Goal: Task Accomplishment & Management: Use online tool/utility

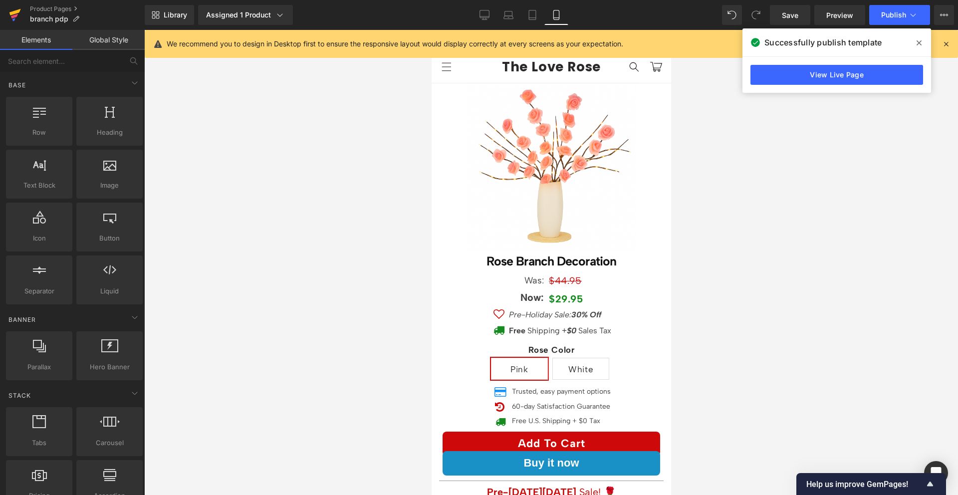
click at [6, 9] on link at bounding box center [15, 15] width 30 height 30
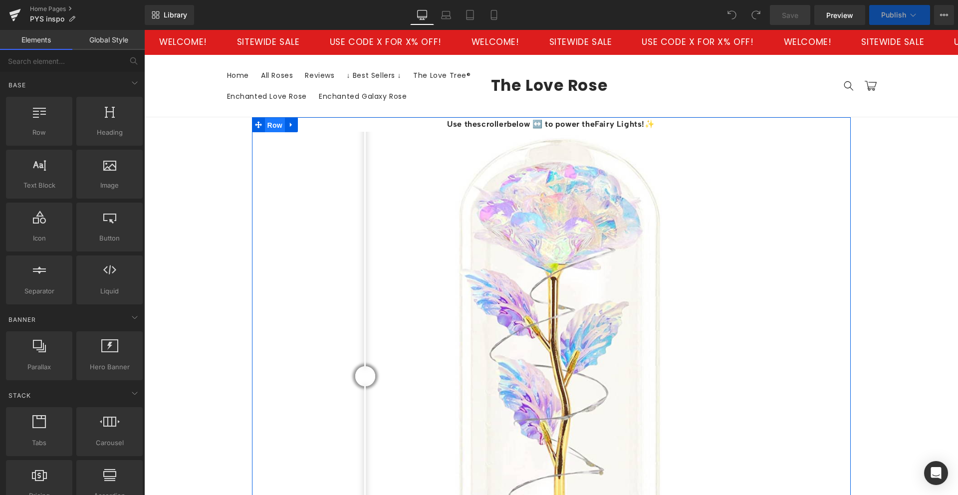
click at [271, 128] on span "Row" at bounding box center [275, 125] width 20 height 15
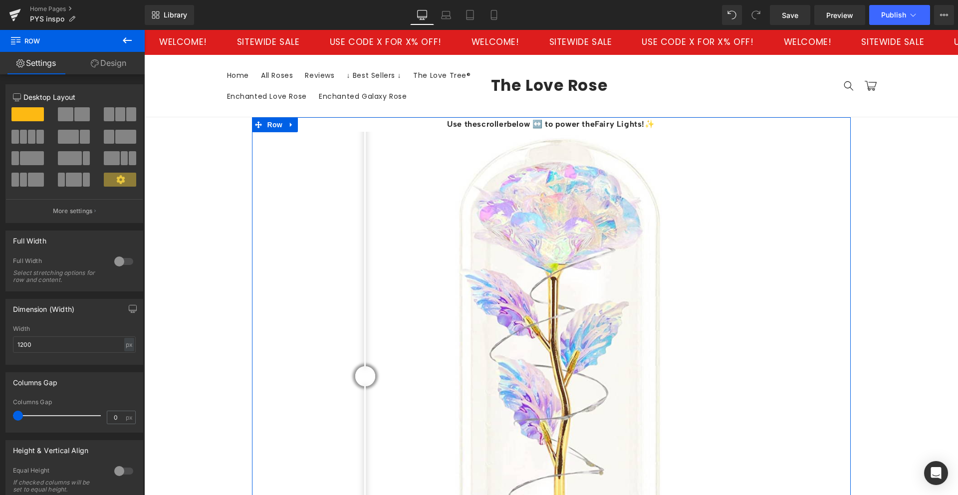
click at [114, 63] on link "Design" at bounding box center [108, 63] width 72 height 22
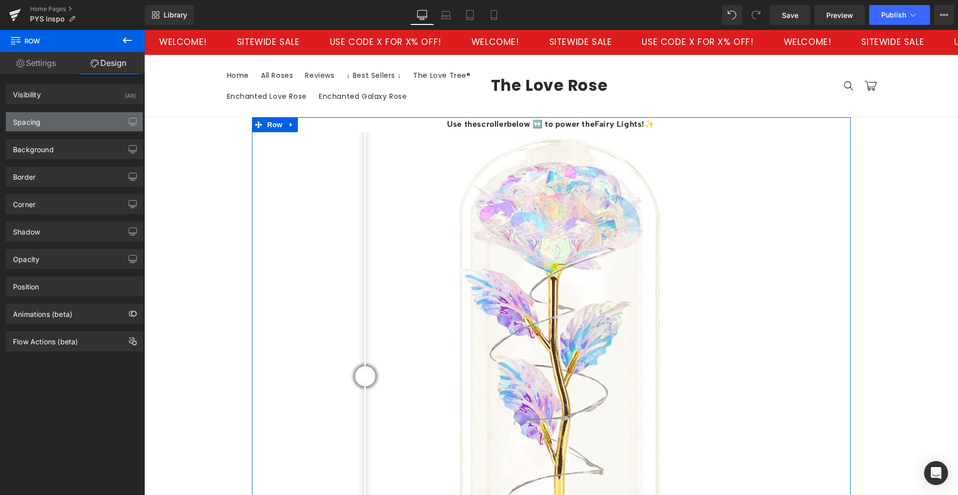
click at [61, 121] on div "Spacing" at bounding box center [74, 121] width 137 height 19
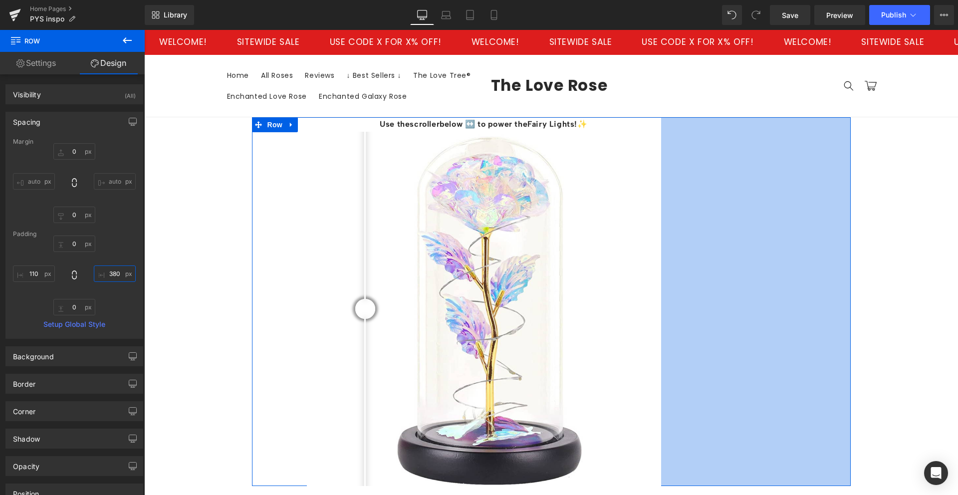
drag, startPoint x: 109, startPoint y: 273, endPoint x: 99, endPoint y: 138, distance: 135.2
click at [99, 138] on div "Margin 0px 0 auto auto 0px 0 auto auto Padding 0px 0 380px 380 0px 0 110px 110 …" at bounding box center [74, 238] width 137 height 200
click at [109, 273] on input "380" at bounding box center [115, 274] width 42 height 16
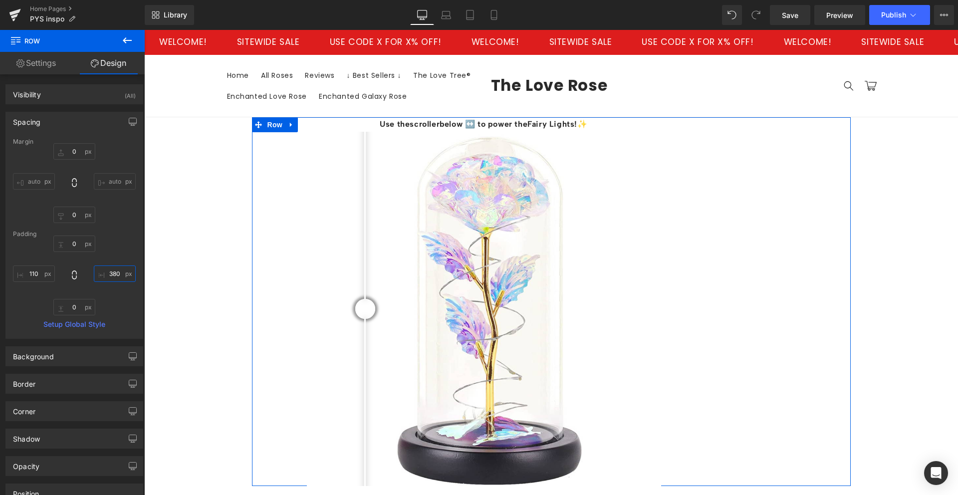
click at [109, 273] on input "380" at bounding box center [115, 274] width 42 height 16
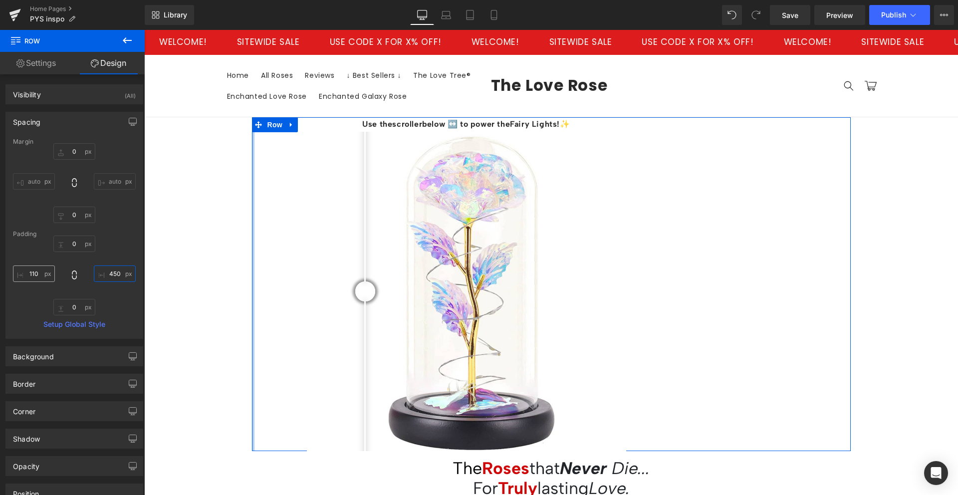
type input "450"
click at [33, 278] on input "110" at bounding box center [34, 274] width 42 height 16
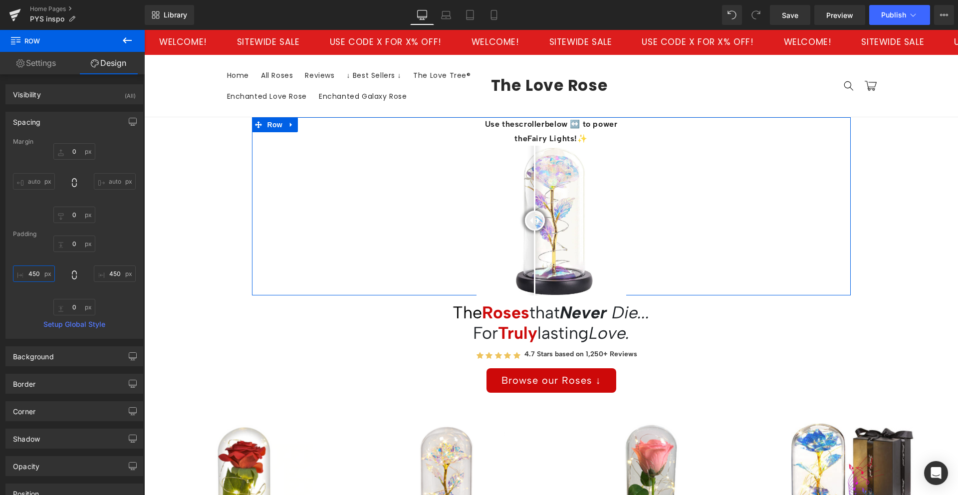
click at [29, 273] on input "450" at bounding box center [34, 274] width 42 height 16
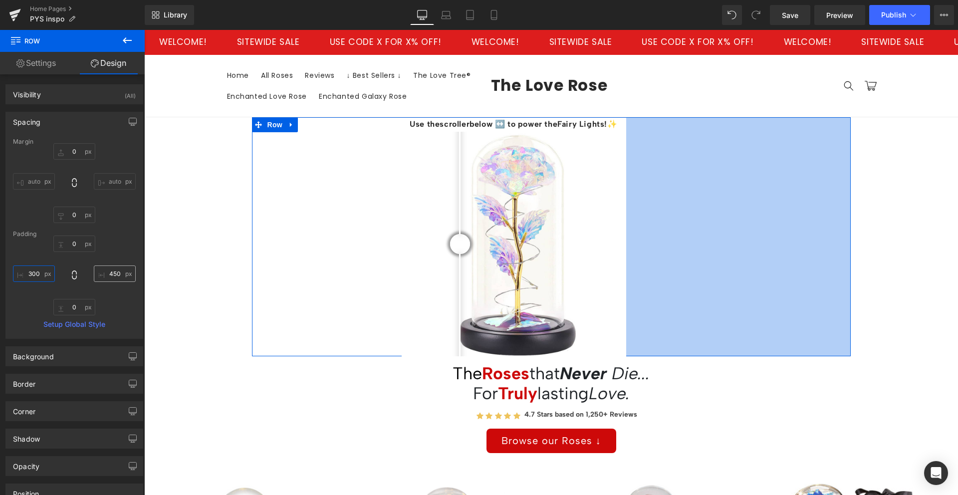
type input "300"
click at [114, 271] on input "450" at bounding box center [115, 274] width 42 height 16
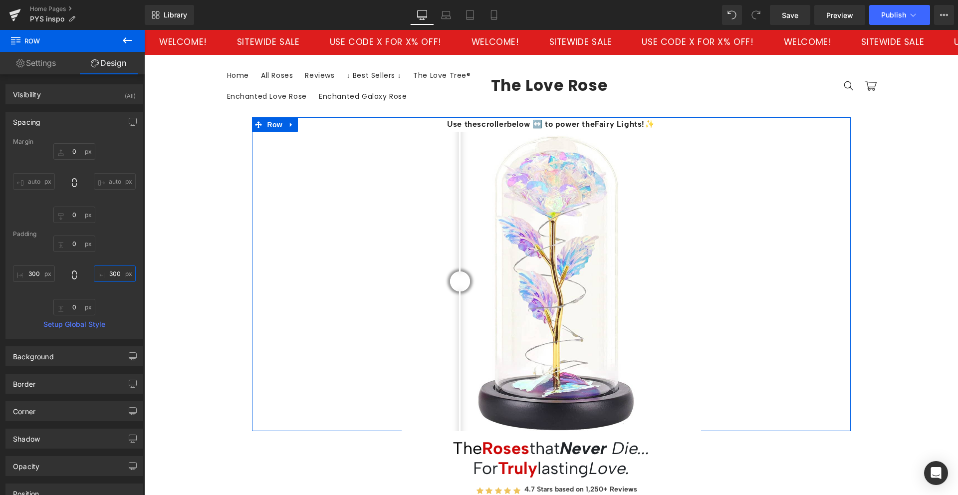
type input "300"
click at [111, 237] on div "Padding" at bounding box center [74, 234] width 123 height 7
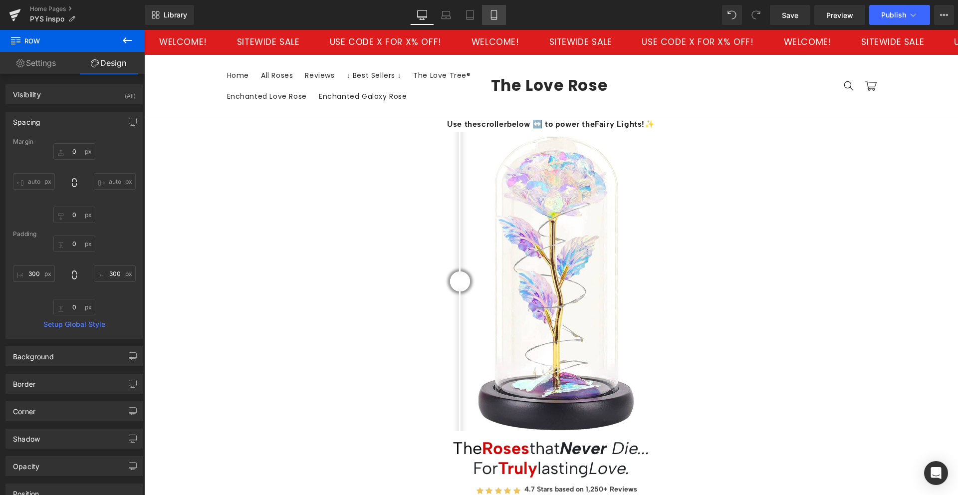
click at [497, 10] on icon at bounding box center [494, 15] width 10 height 10
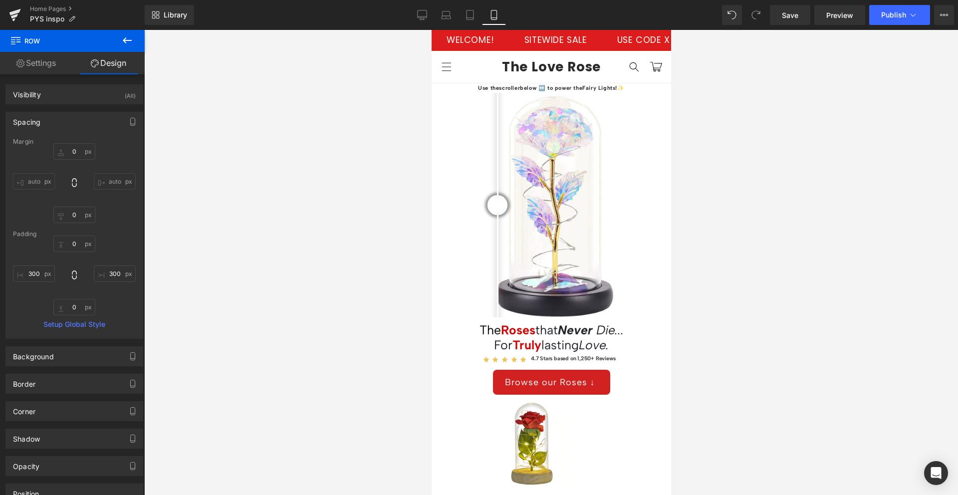
type input "0"
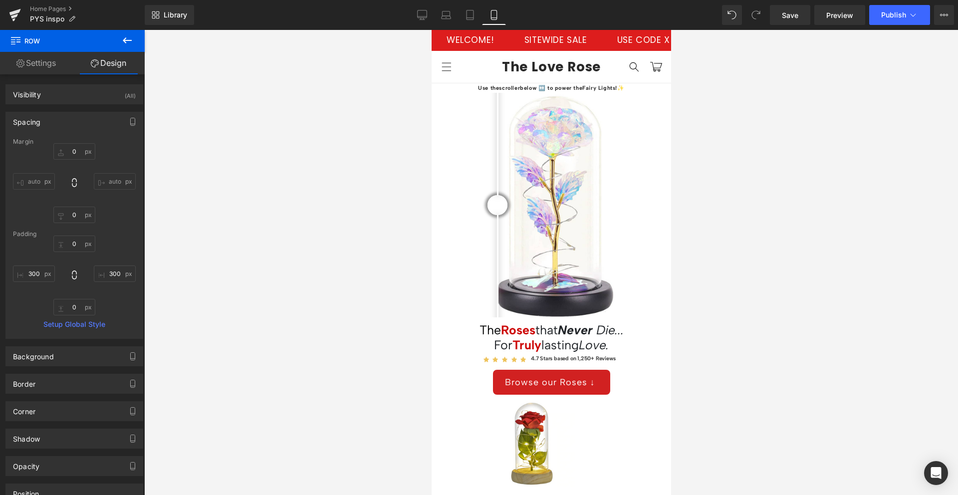
type input "0"
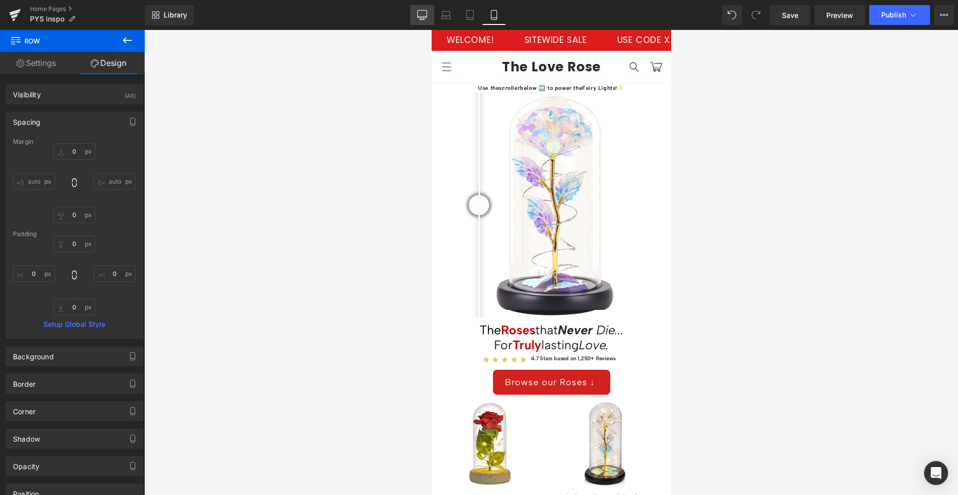
click at [418, 12] on icon at bounding box center [422, 13] width 9 height 7
type input "0"
type input "300"
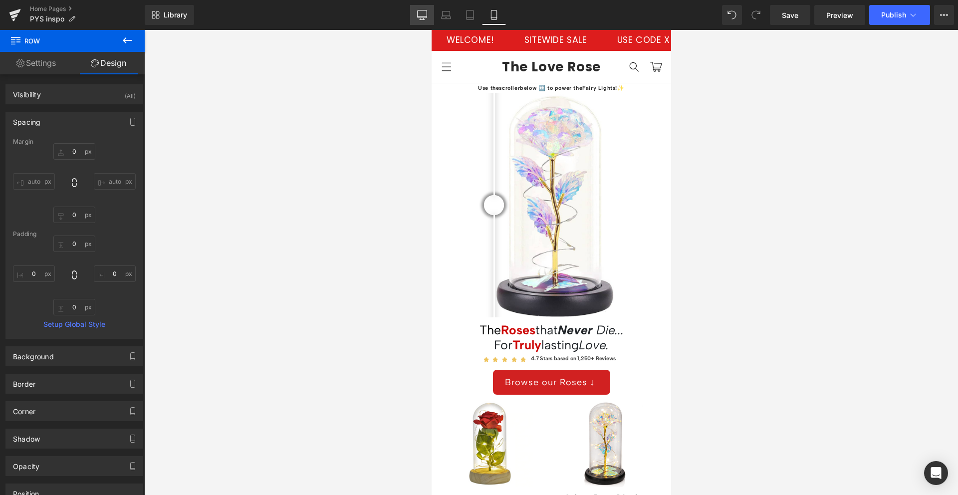
type input "0"
type input "300"
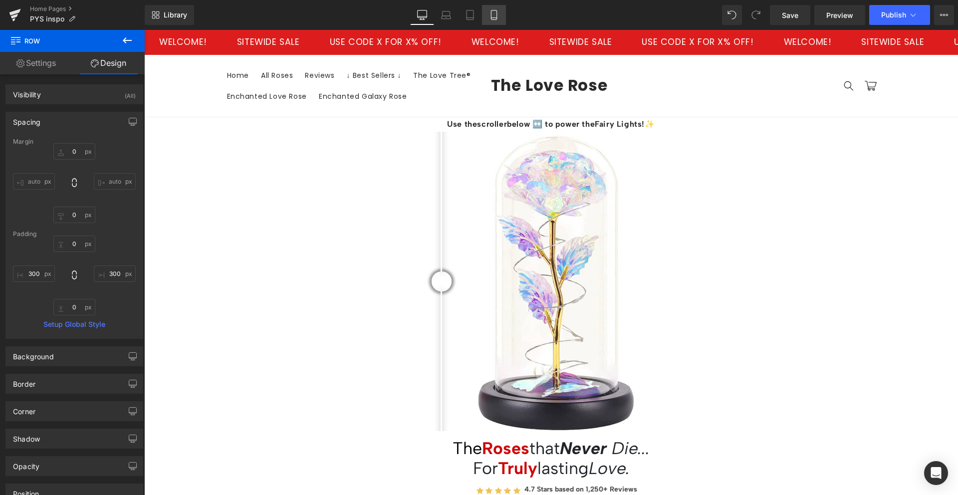
click at [494, 13] on icon at bounding box center [494, 15] width 10 height 10
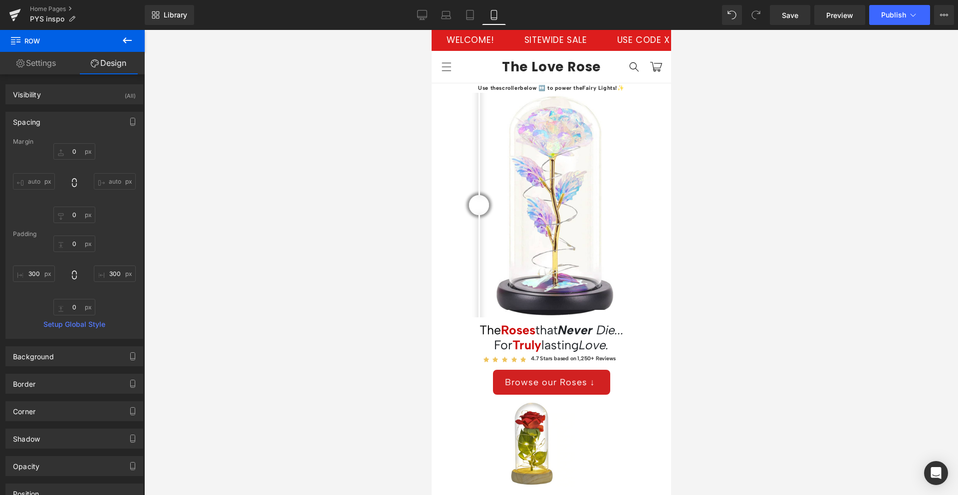
type input "0"
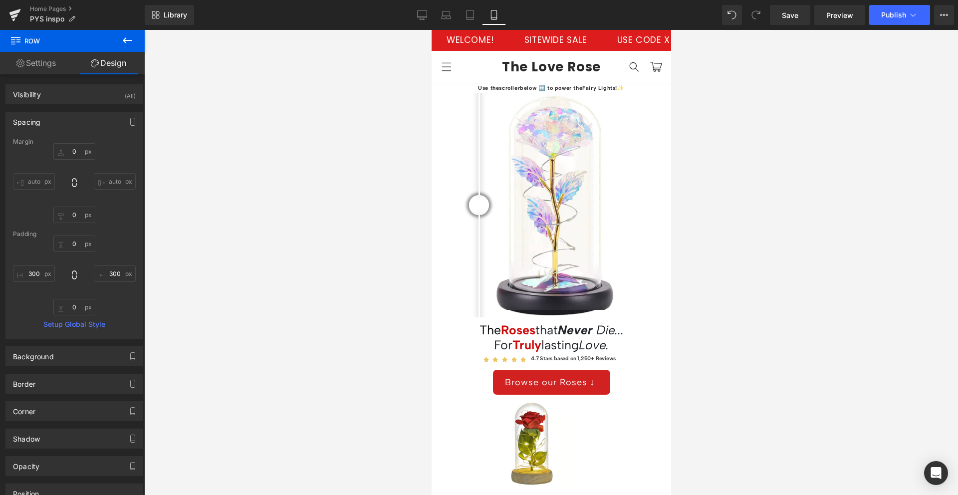
type input "0"
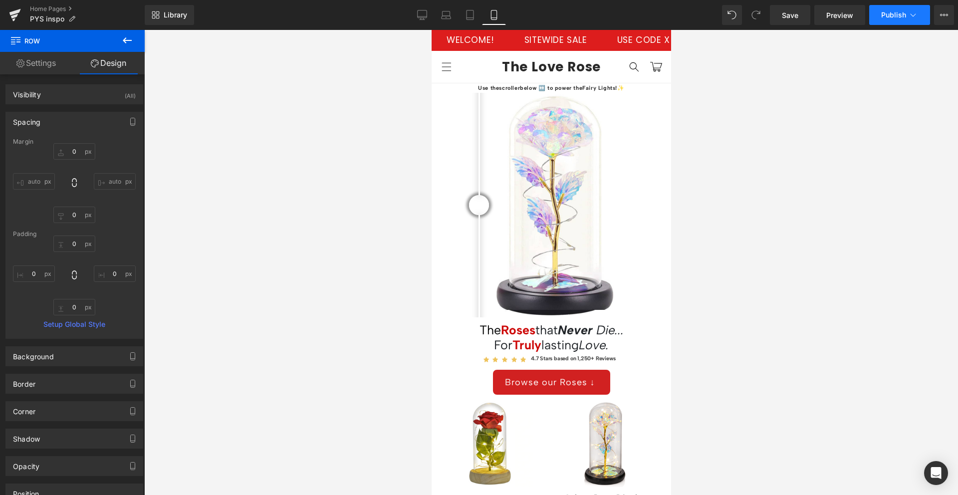
click at [890, 11] on span "Publish" at bounding box center [894, 15] width 25 height 8
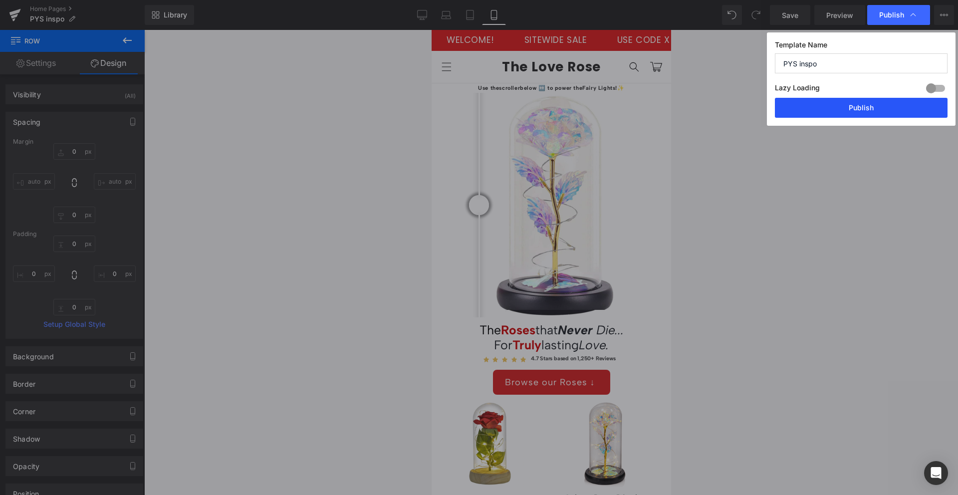
click at [857, 105] on button "Publish" at bounding box center [861, 108] width 173 height 20
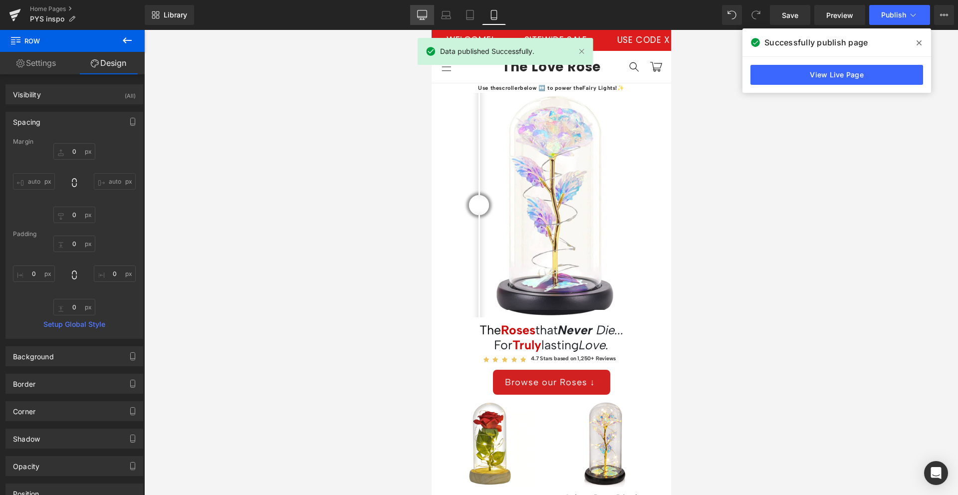
click at [409, 11] on div "Library Mobile Desktop Laptop Tablet Mobile Save Preview Publish Scheduled View…" at bounding box center [552, 15] width 814 height 20
click at [421, 12] on icon at bounding box center [422, 15] width 10 height 10
type input "0"
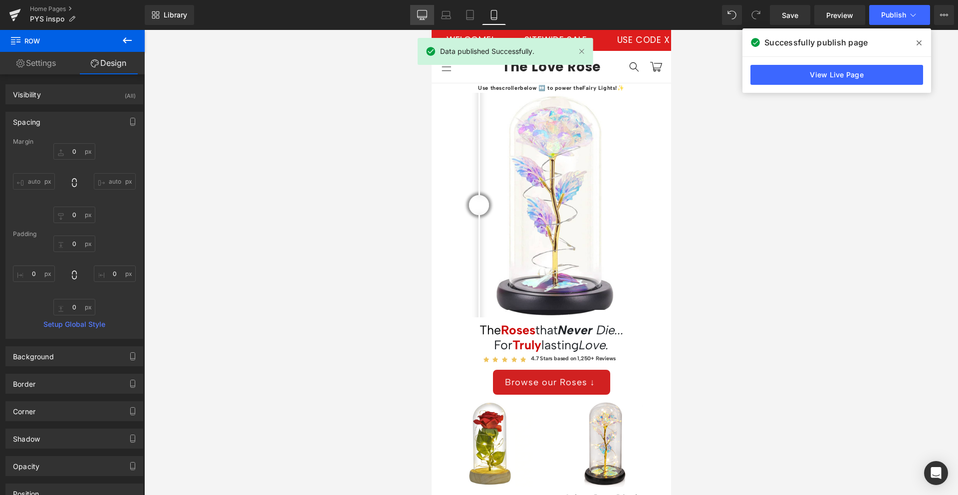
type input "300"
type input "0"
type input "300"
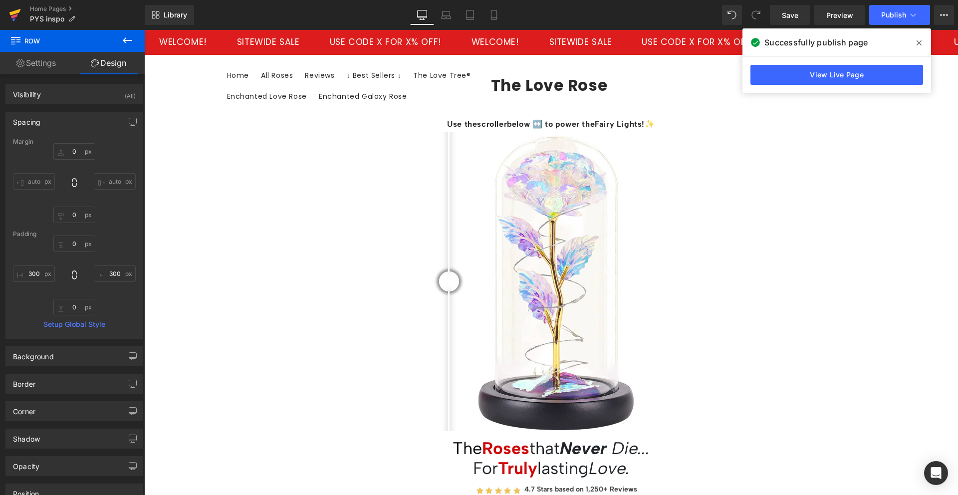
click at [14, 10] on icon at bounding box center [15, 14] width 12 height 25
